Goal: Task Accomplishment & Management: Use online tool/utility

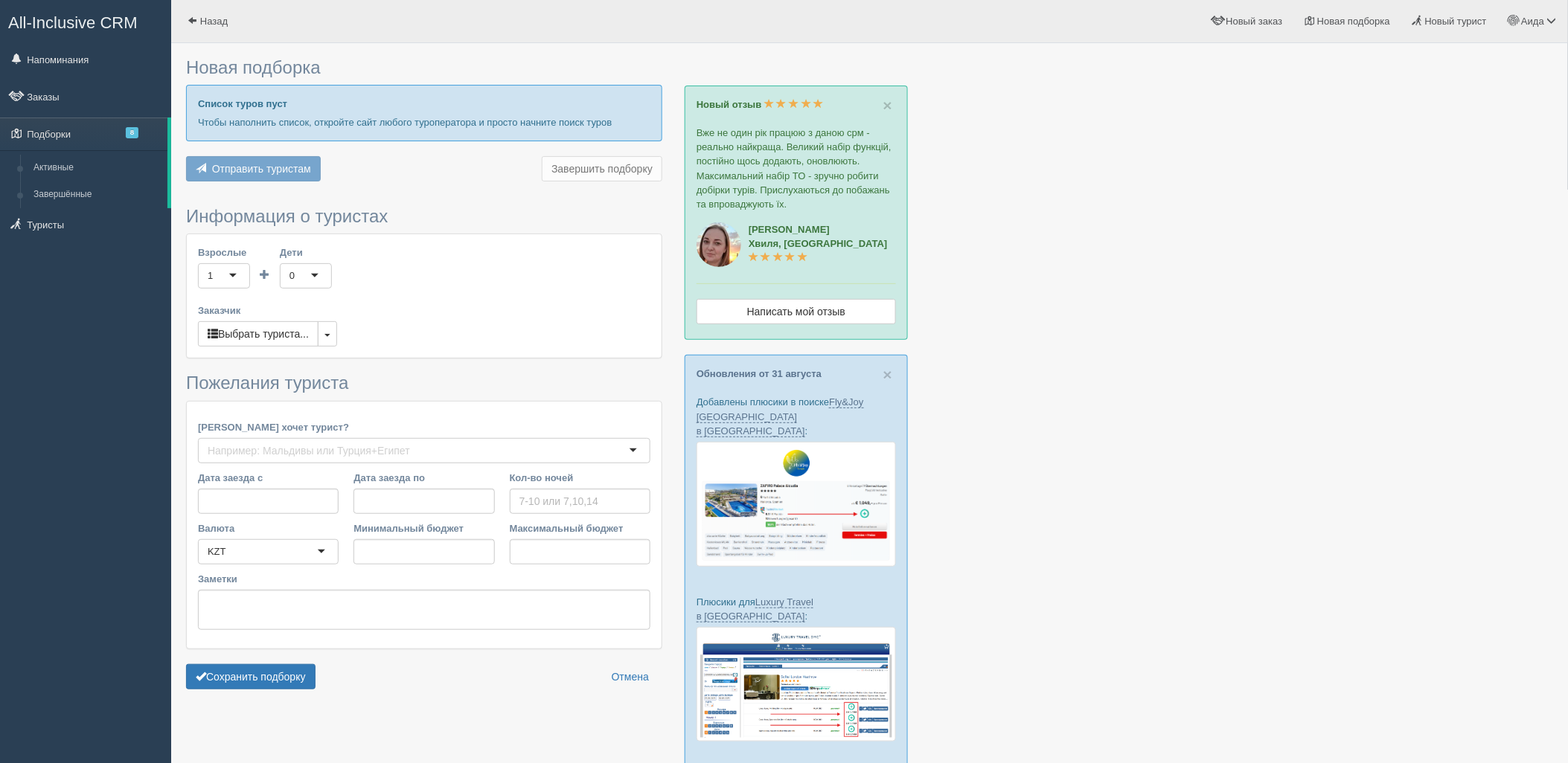
type input "10-14"
type input "593500"
type input "818100"
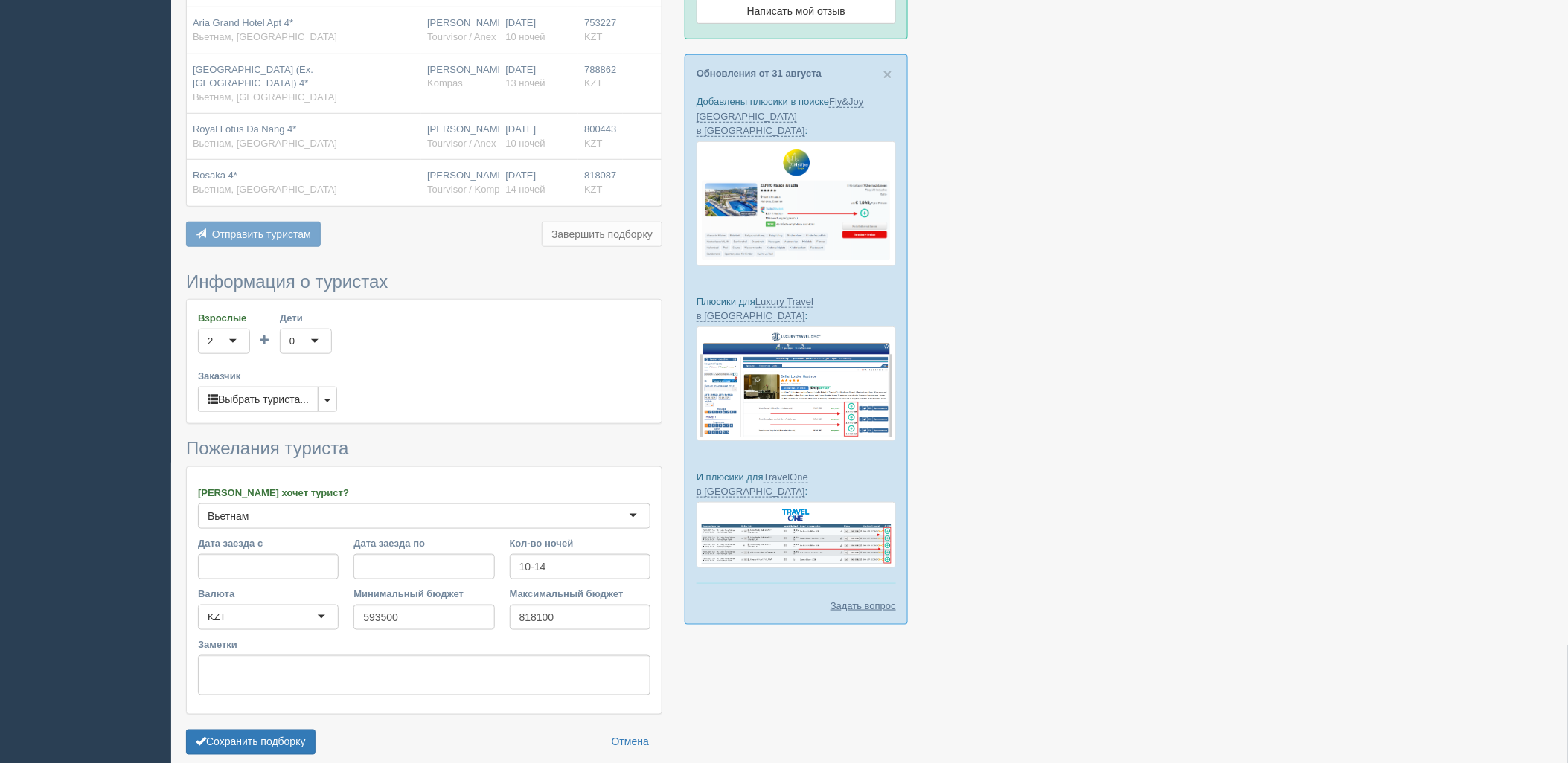
scroll to position [354, 0]
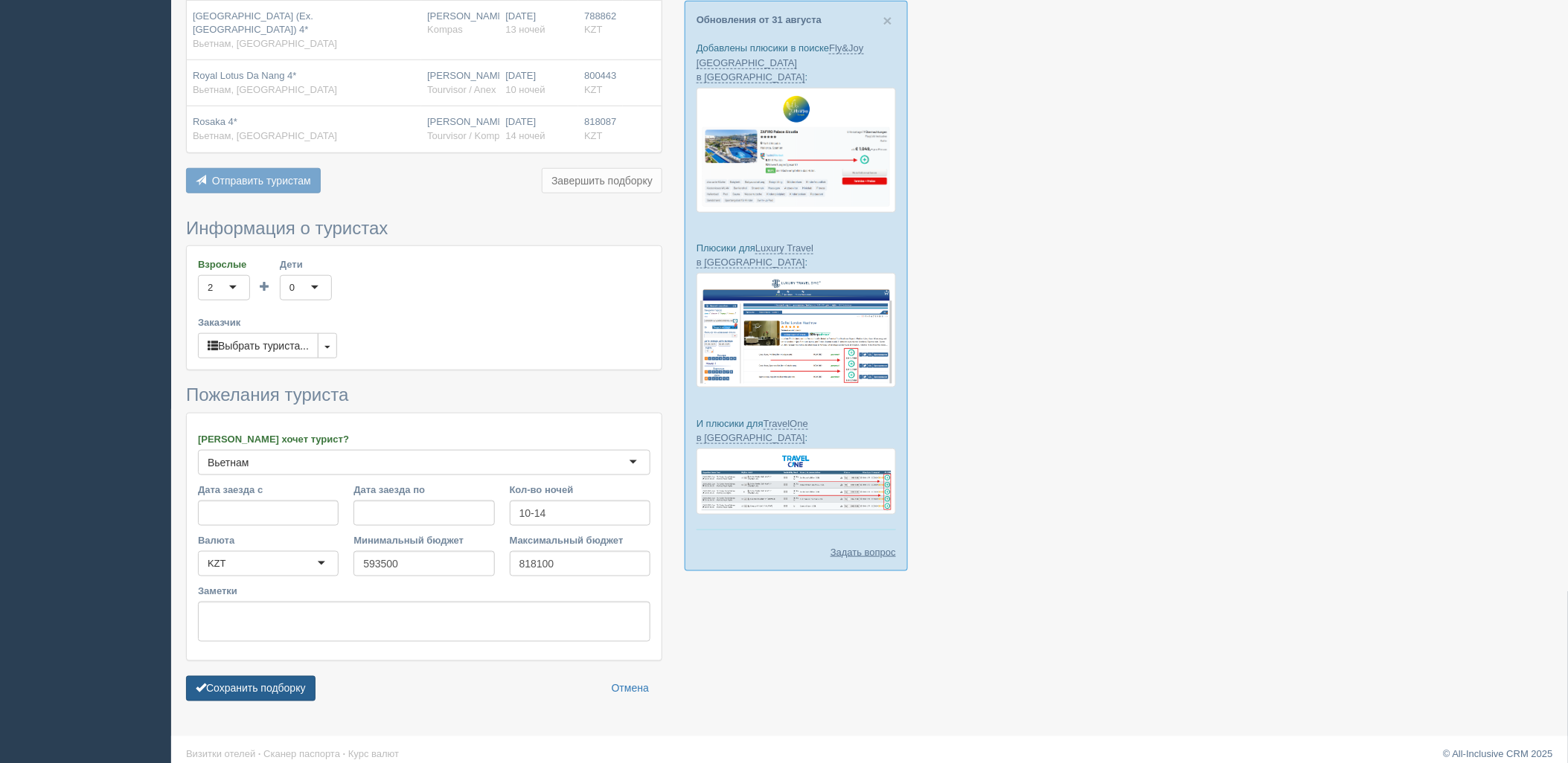
click at [225, 676] on button "Сохранить подборку" at bounding box center [250, 688] width 129 height 25
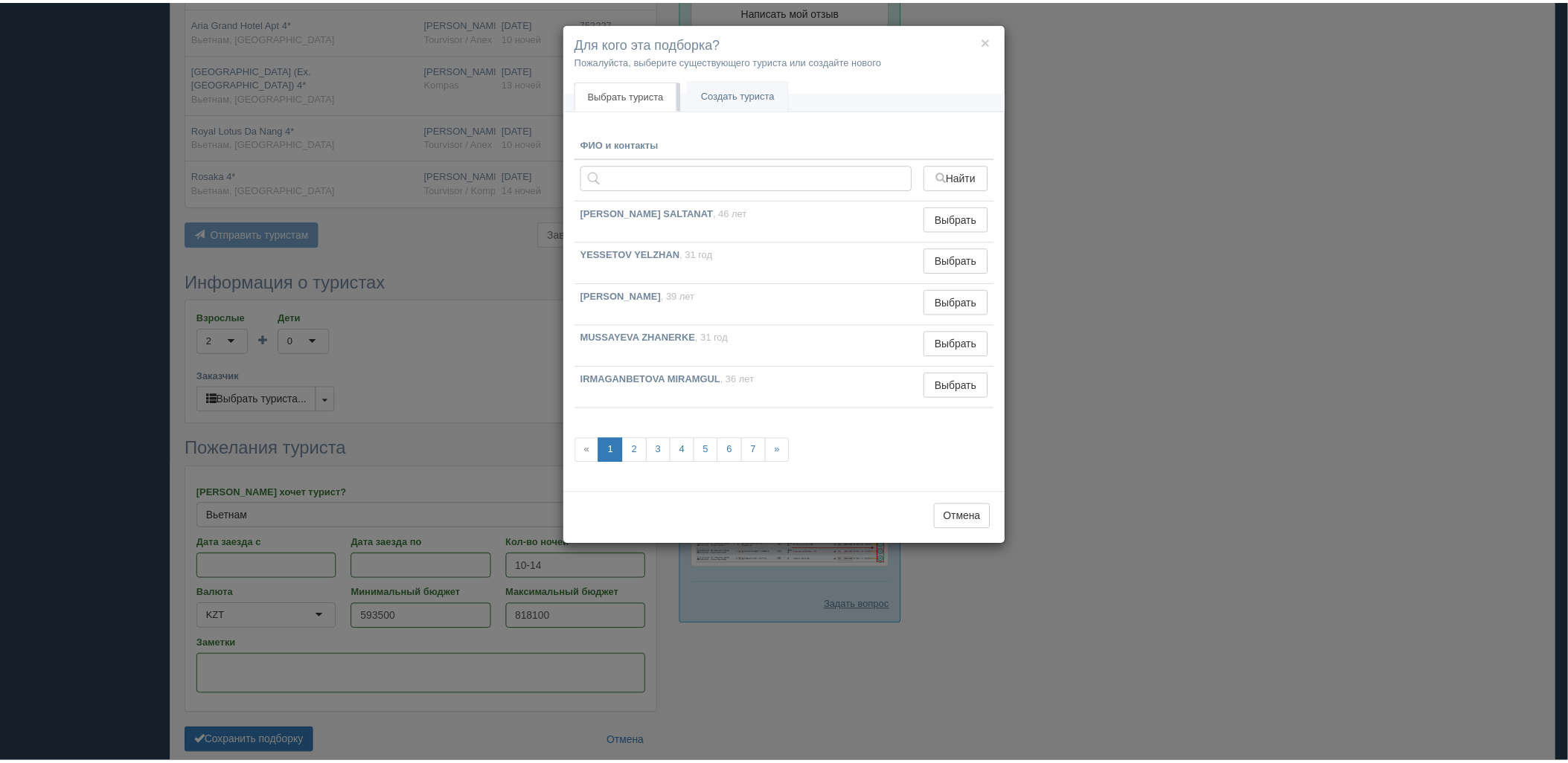
scroll to position [271, 0]
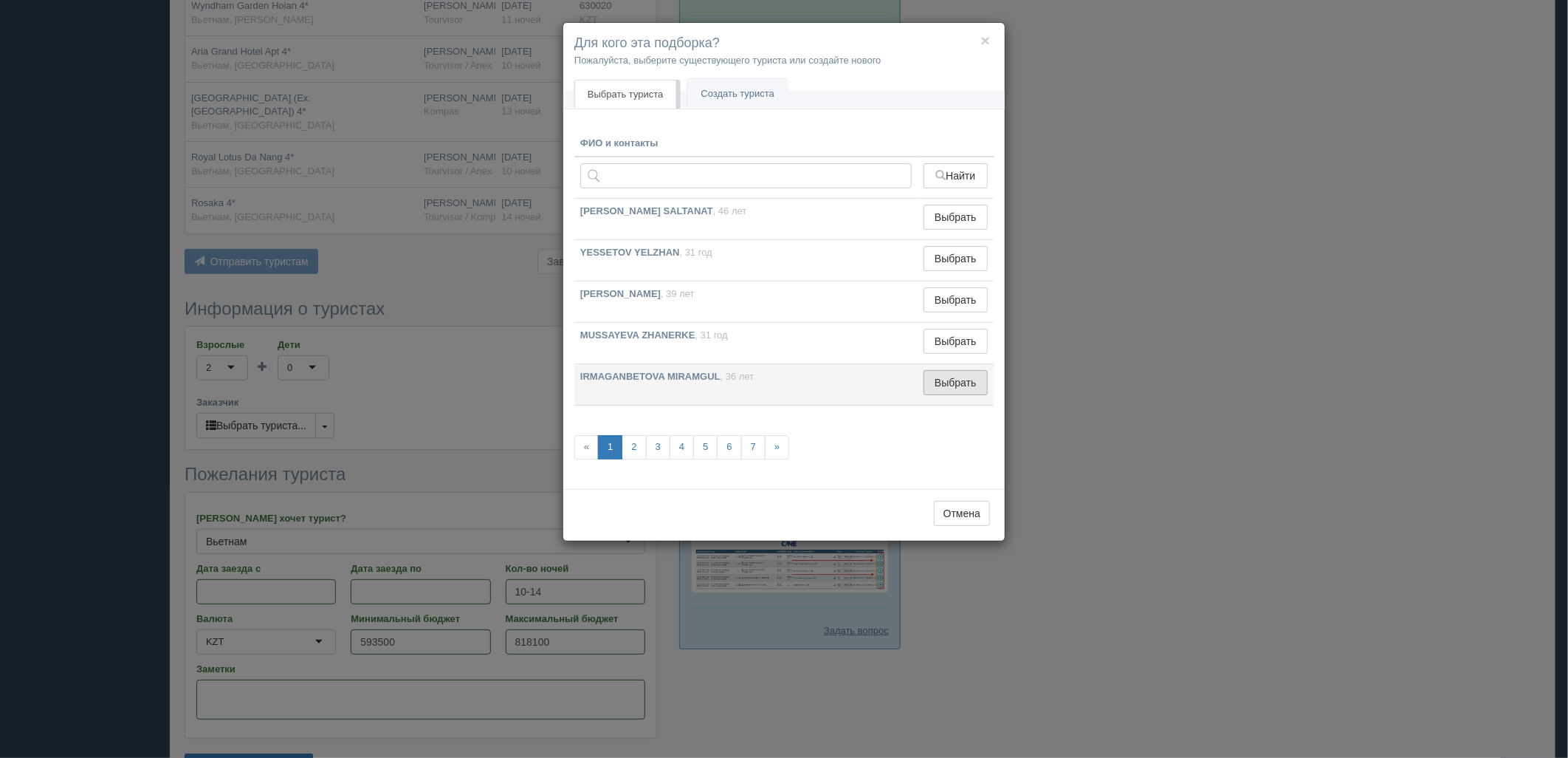
click at [954, 373] on button "Выбрать" at bounding box center [956, 382] width 64 height 25
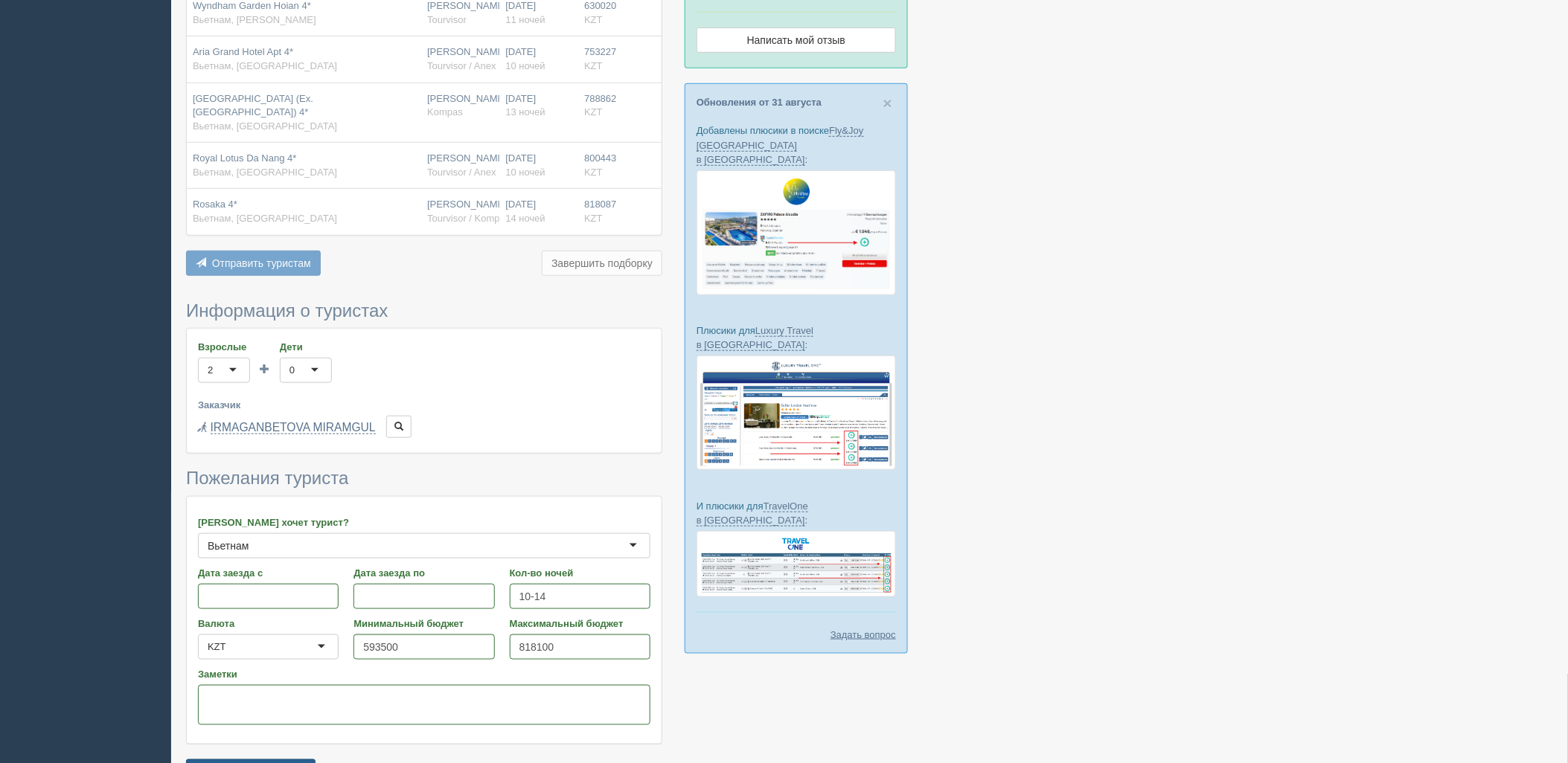
click at [246, 760] on button "Сохранить подборку" at bounding box center [250, 772] width 129 height 25
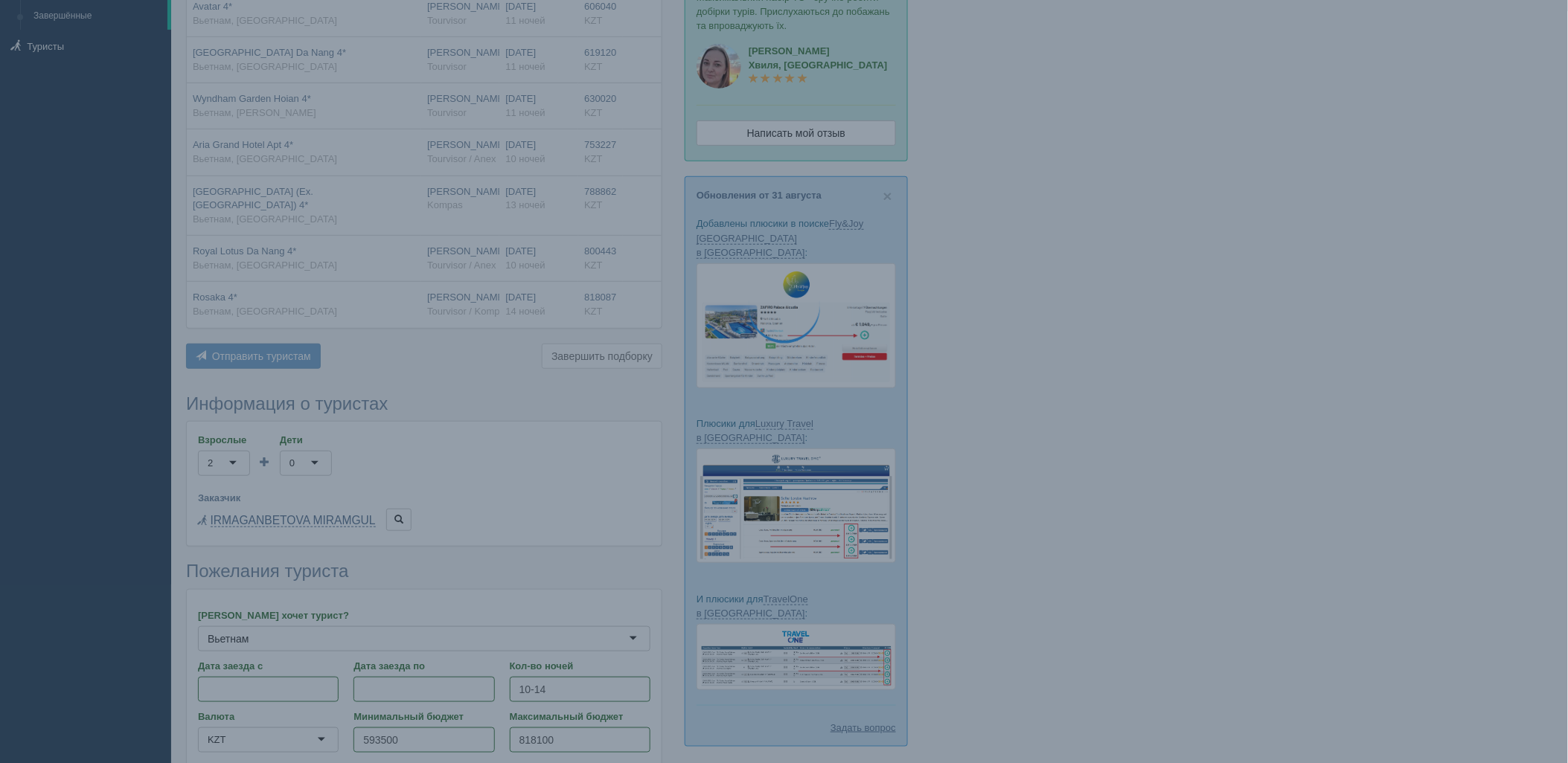
scroll to position [189, 0]
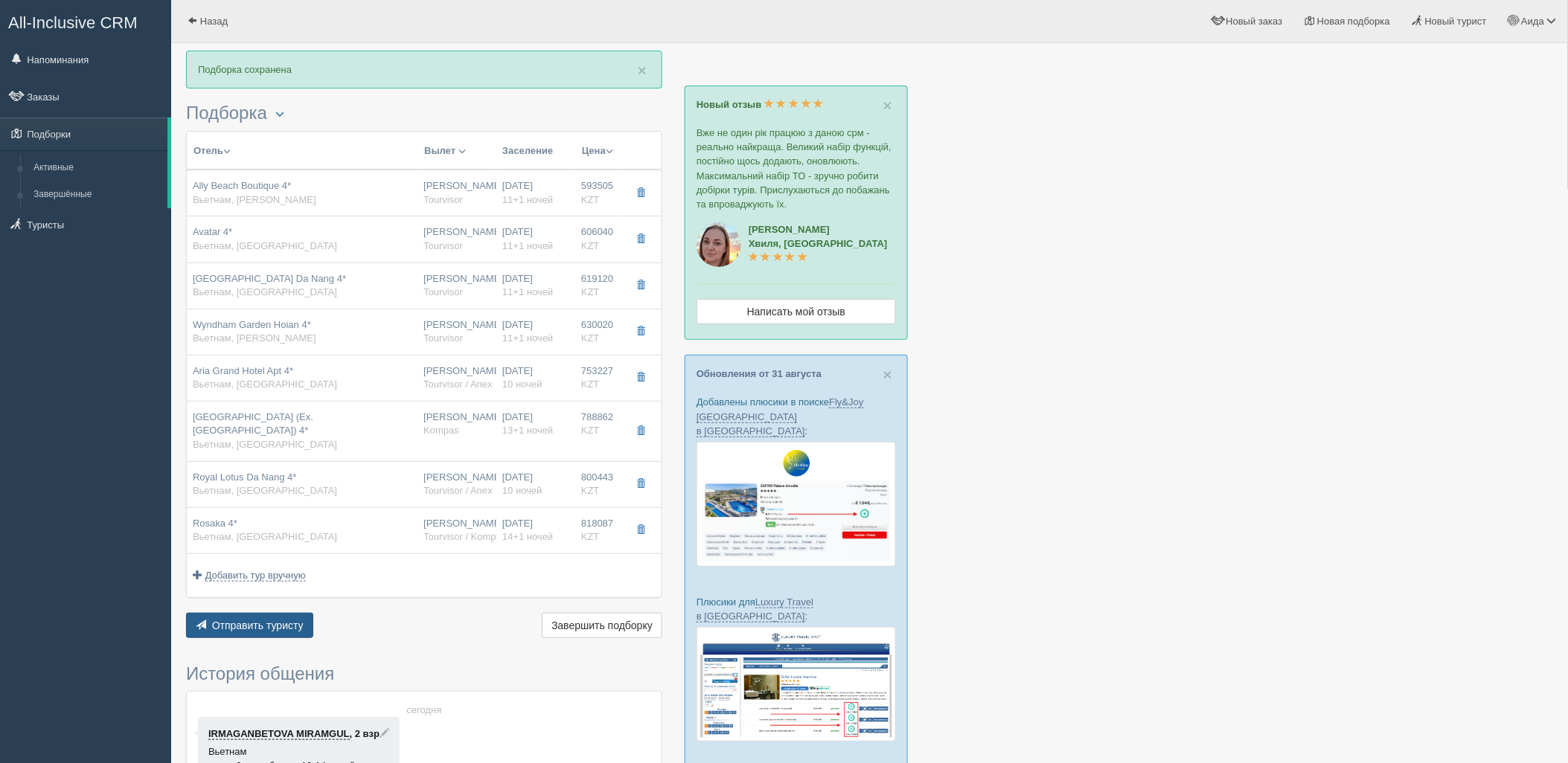
click at [280, 619] on span "Отправить туристу" at bounding box center [257, 625] width 92 height 12
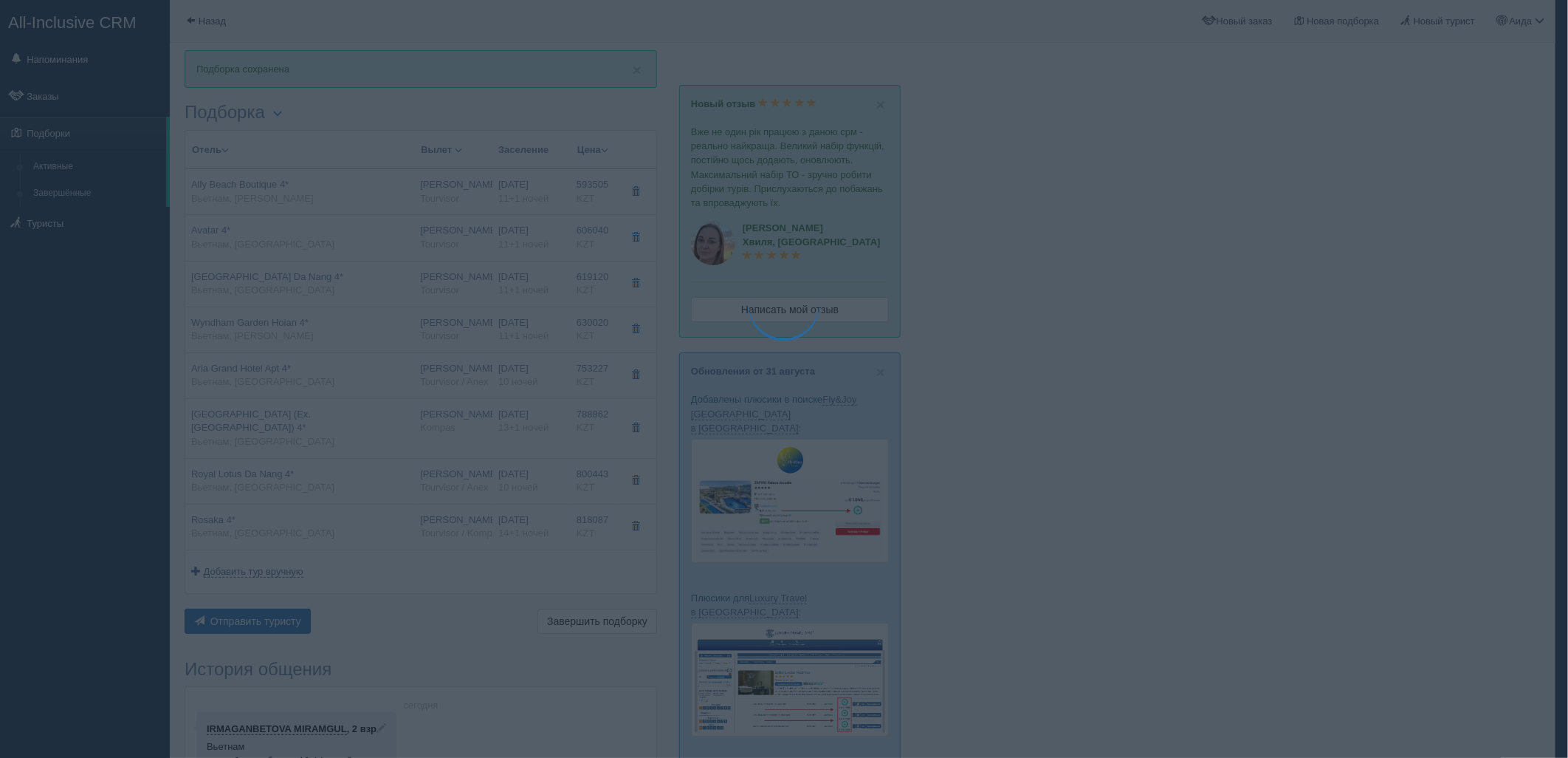
type textarea "🌞 Loremi dolo! Sitametcon Adi elitseddoei temporinc utlabore: 🌎 Etdolor, Mag Al…"
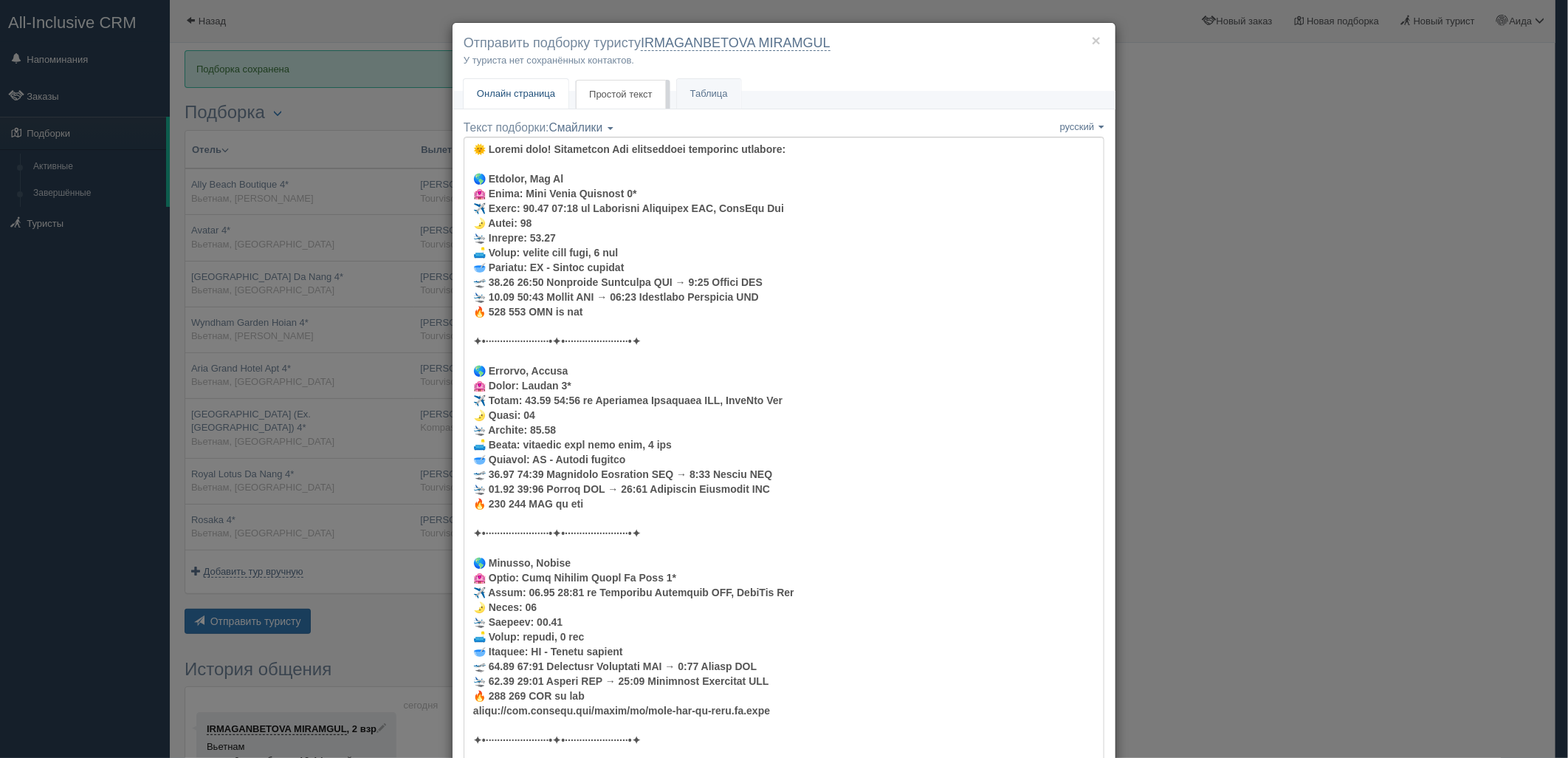
click at [525, 105] on link "Онлайн страница Онлайн" at bounding box center [515, 94] width 105 height 30
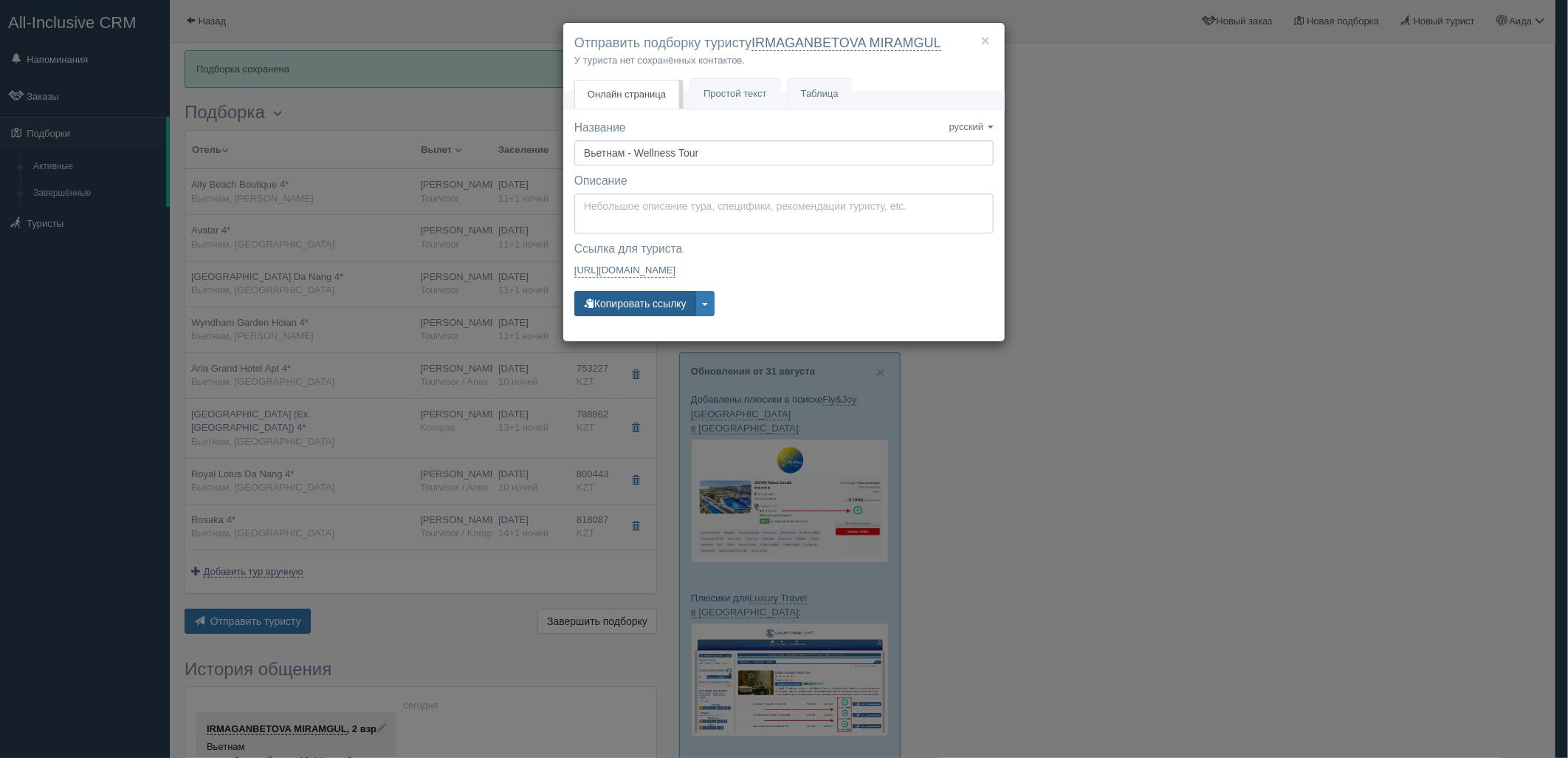
click at [650, 297] on button "Копировать ссылку" at bounding box center [635, 303] width 122 height 25
